Goal: Check status: Check status

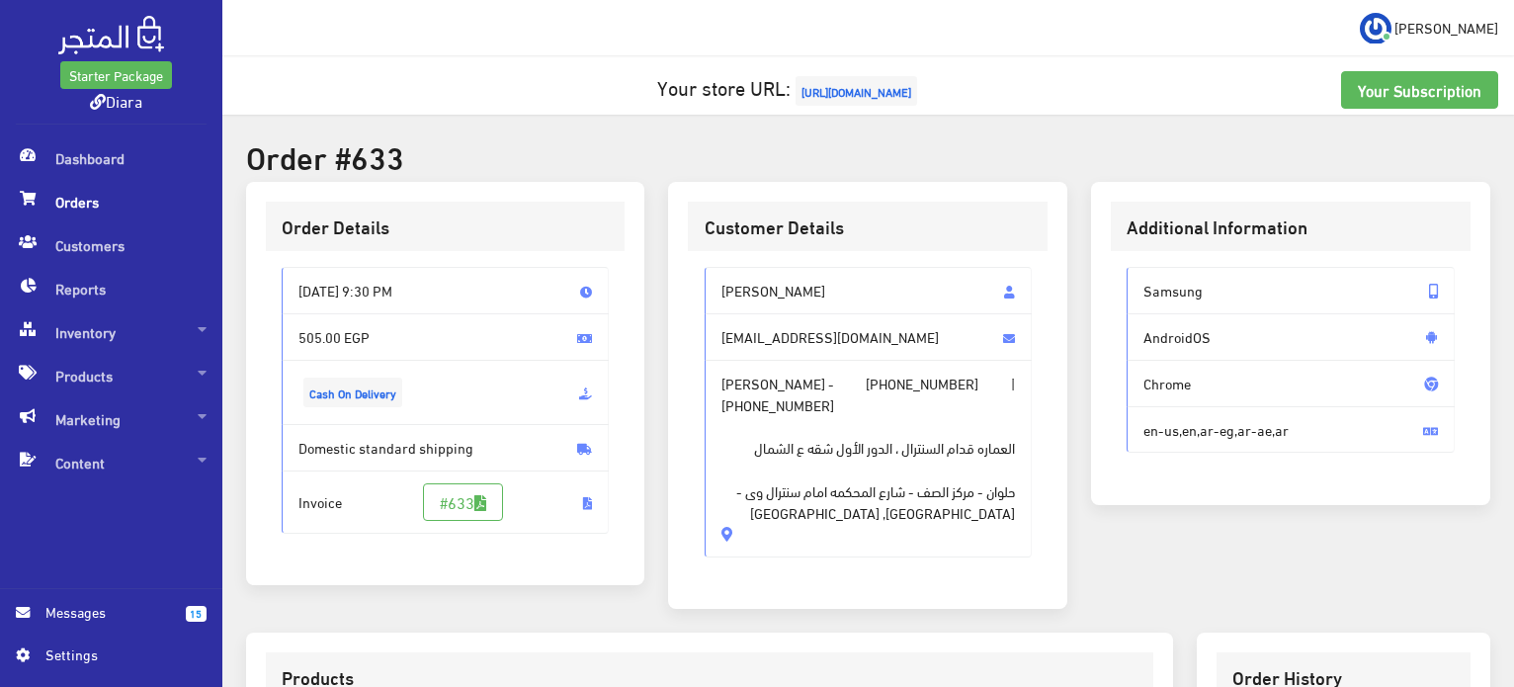
scroll to position [585, 0]
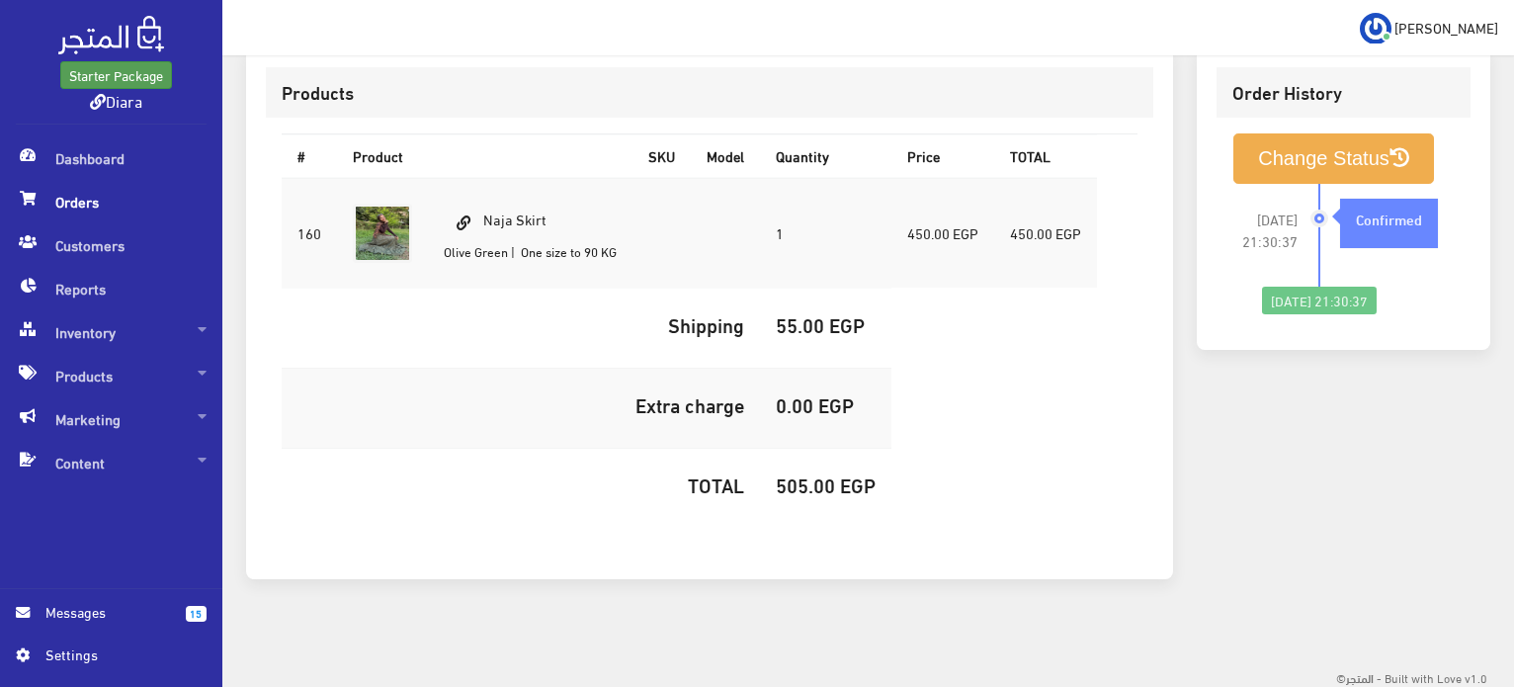
click at [83, 65] on link "Starter Package" at bounding box center [116, 75] width 112 height 28
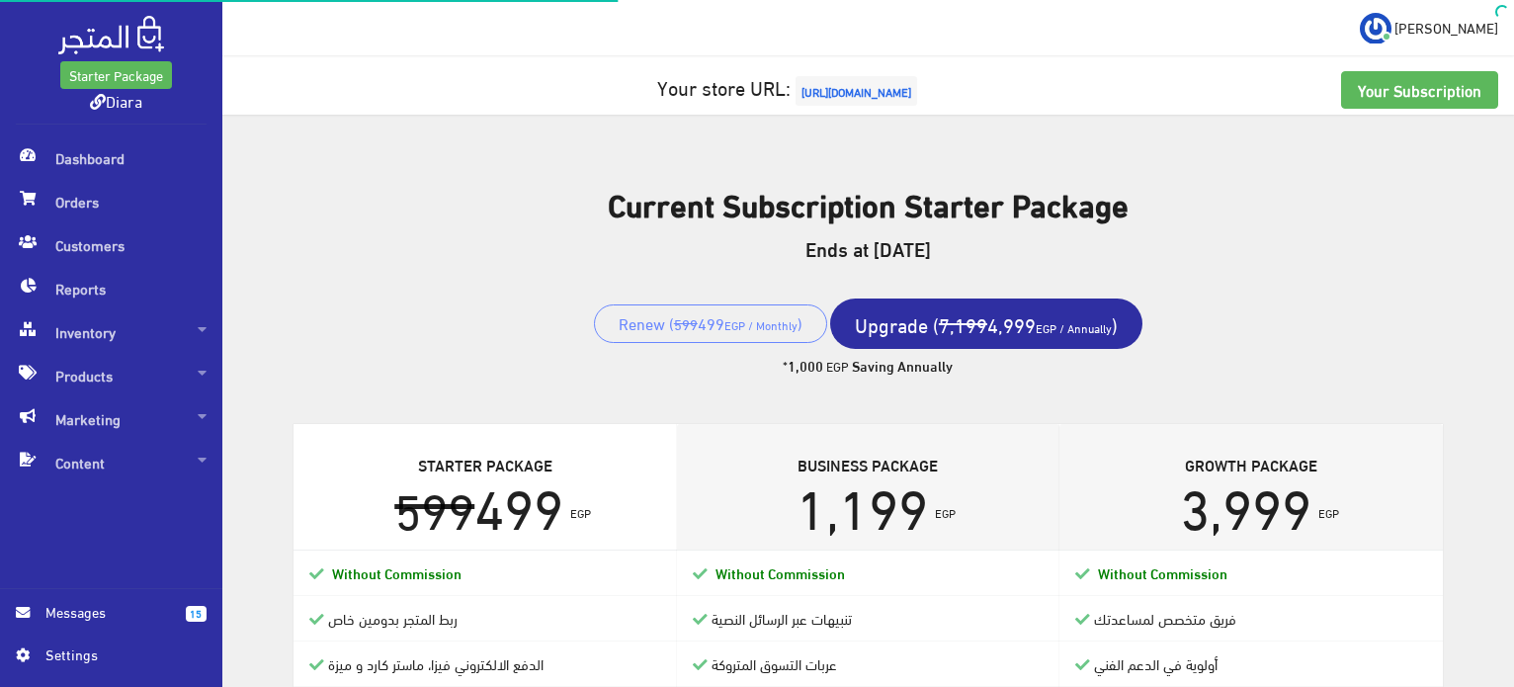
click at [102, 41] on img at bounding box center [111, 35] width 106 height 39
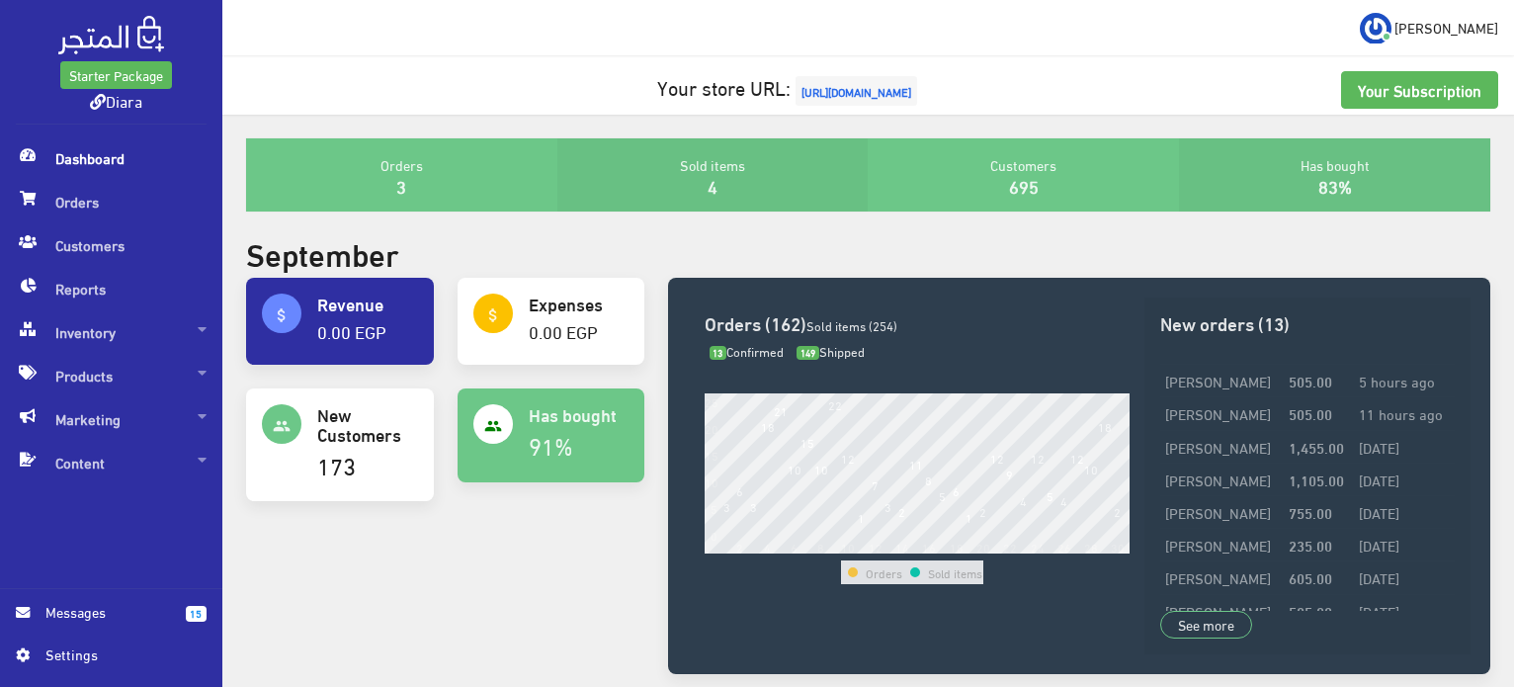
click at [107, 146] on span "Dashboard" at bounding box center [111, 157] width 191 height 43
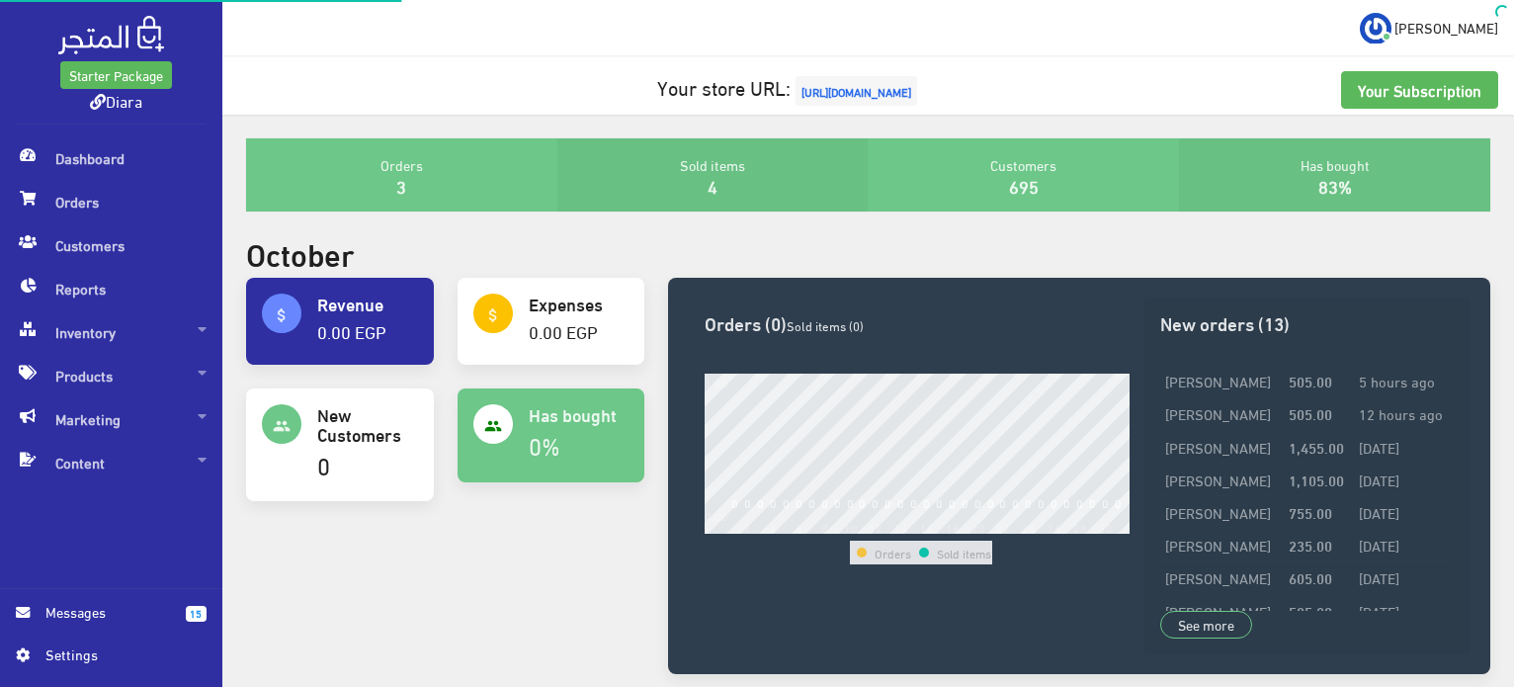
click at [119, 28] on img at bounding box center [111, 35] width 106 height 39
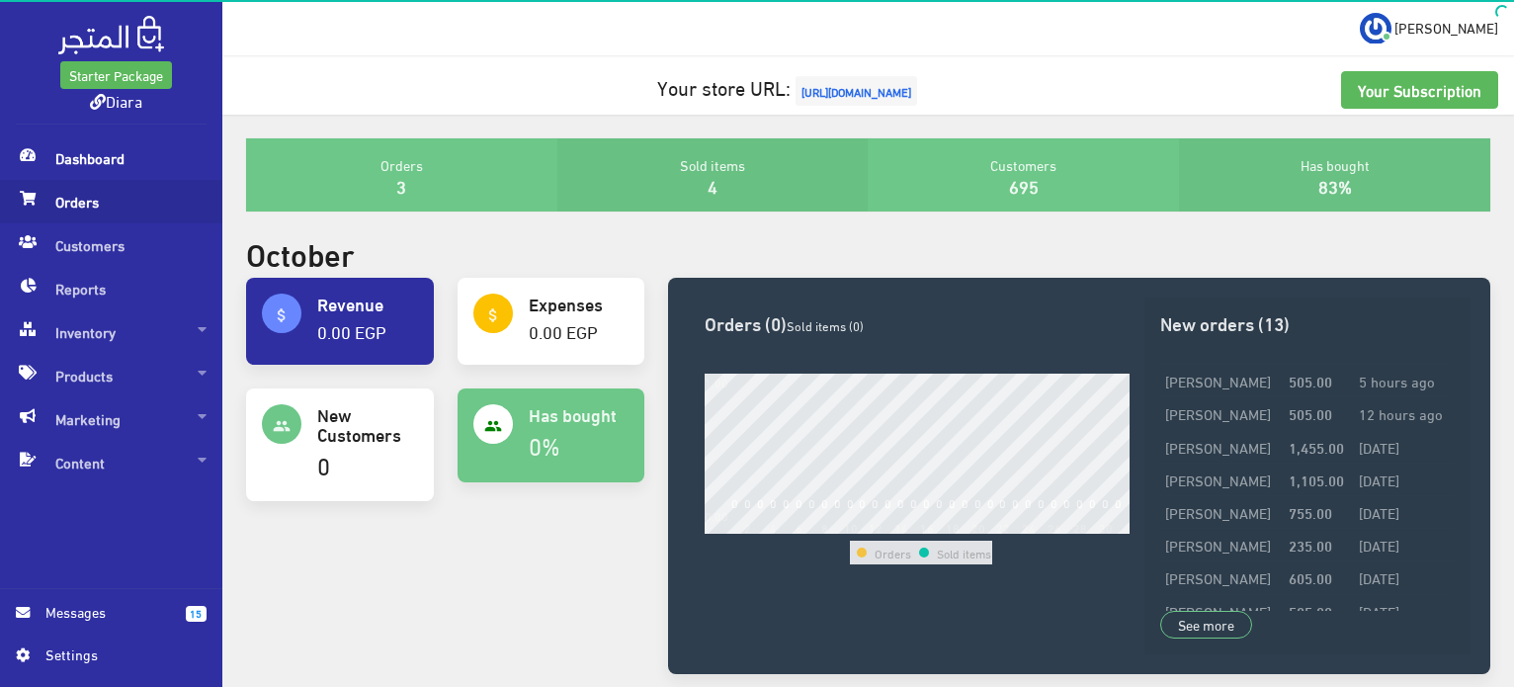
click at [12, 202] on link "Orders" at bounding box center [111, 201] width 222 height 43
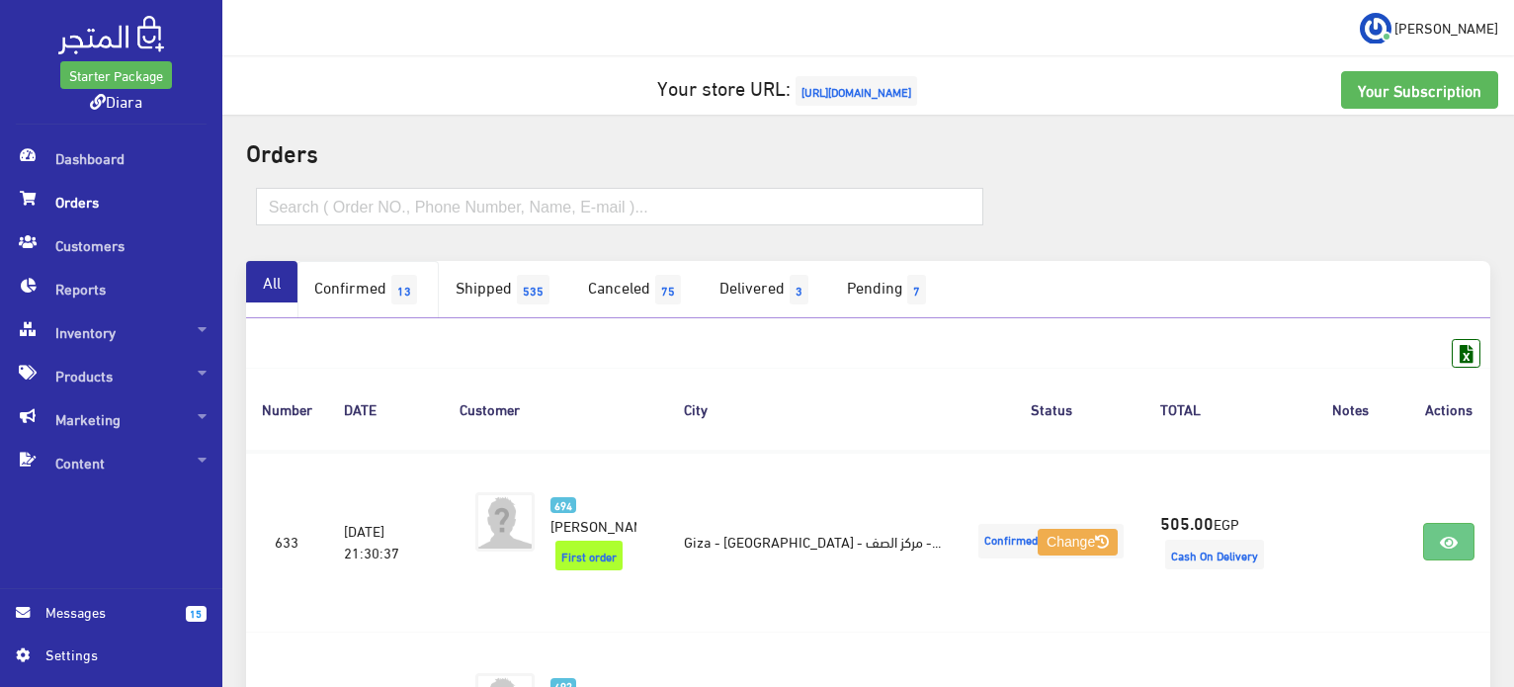
click at [411, 294] on span "13" at bounding box center [404, 290] width 26 height 30
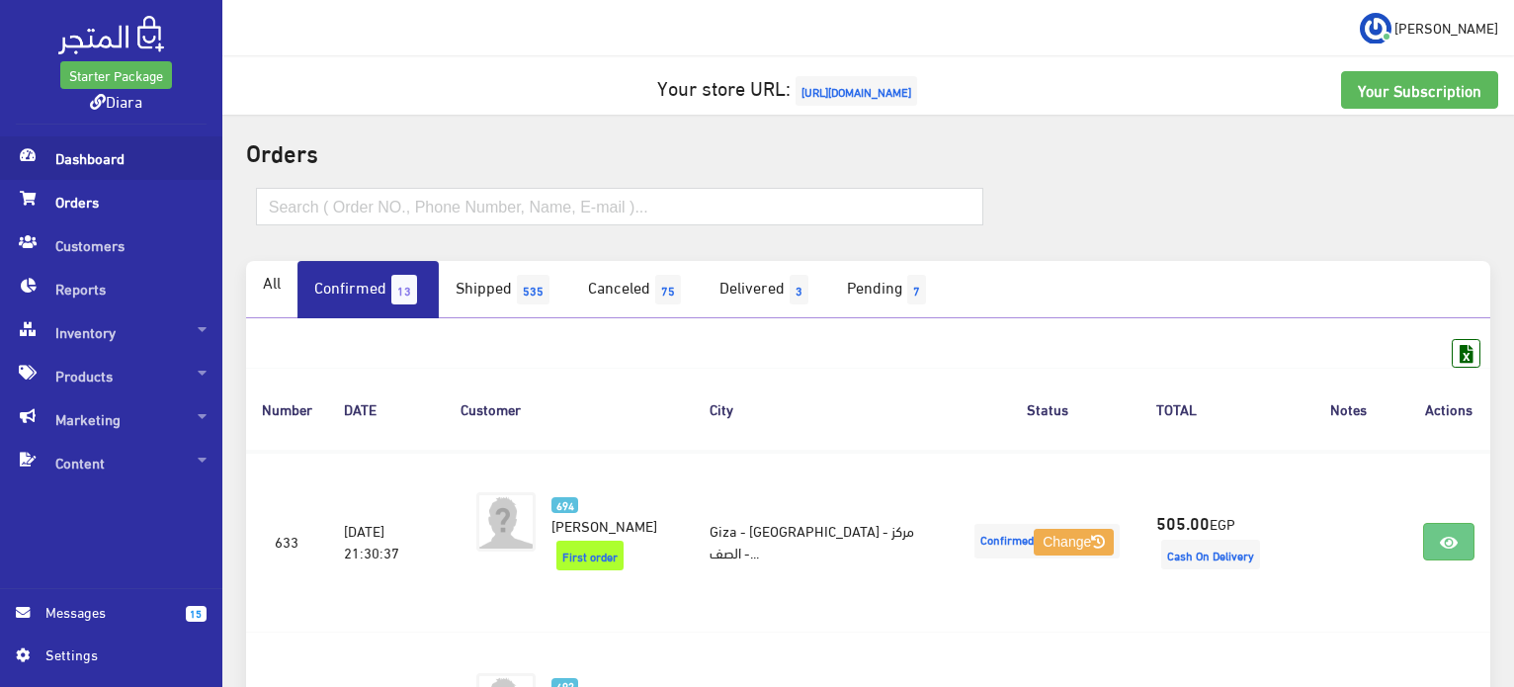
click at [113, 157] on span "Dashboard" at bounding box center [111, 157] width 191 height 43
